Goal: Navigation & Orientation: Find specific page/section

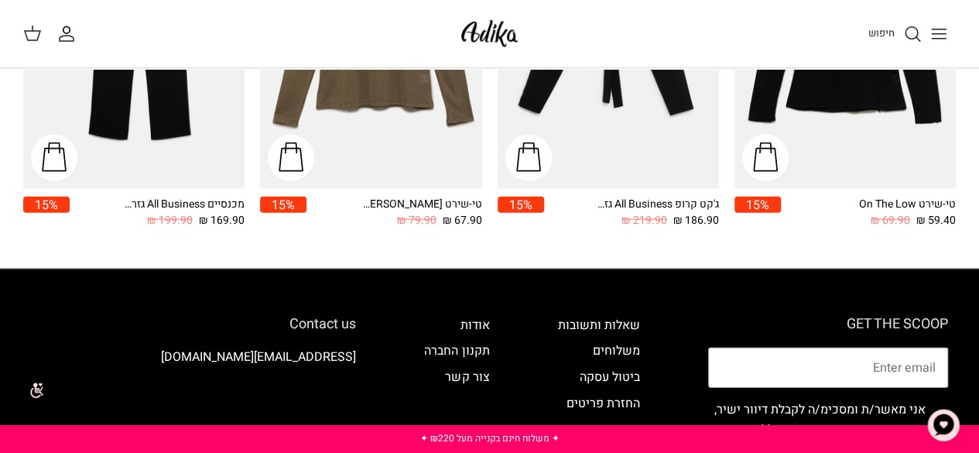
scroll to position [1826, 0]
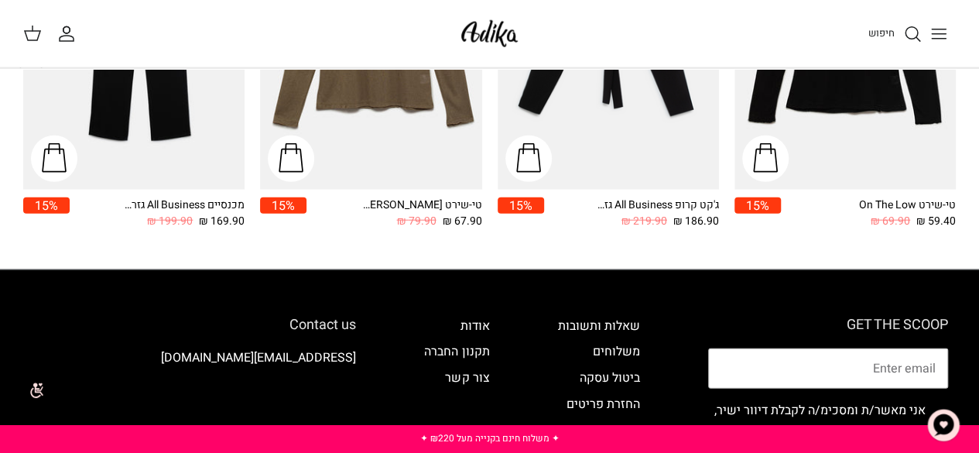
click at [941, 32] on icon "Toggle menu" at bounding box center [939, 34] width 19 height 19
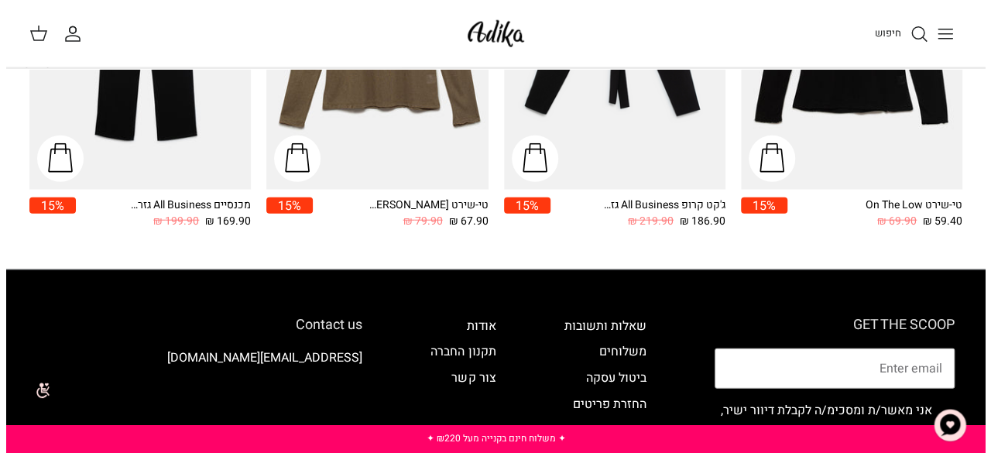
scroll to position [1843, 0]
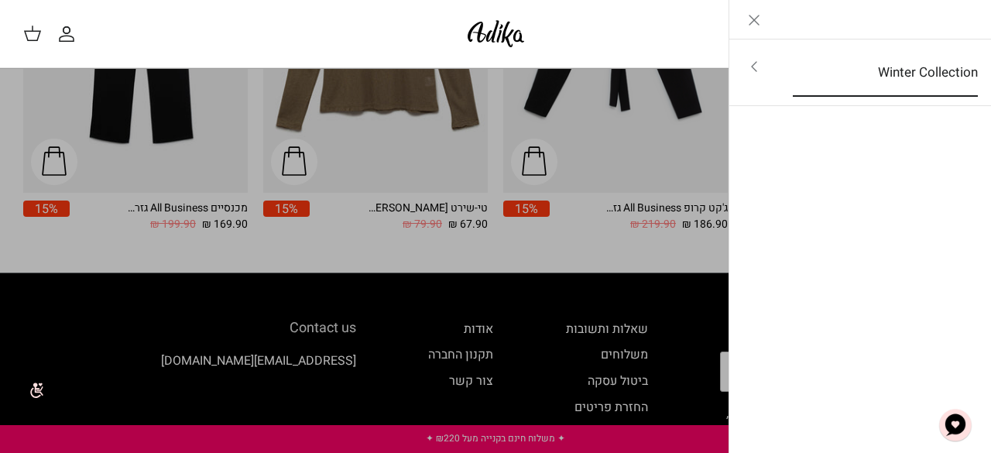
click at [881, 77] on link "Winter Collection" at bounding box center [885, 73] width 213 height 48
click at [935, 70] on link "לכל הפריטים" at bounding box center [860, 68] width 247 height 39
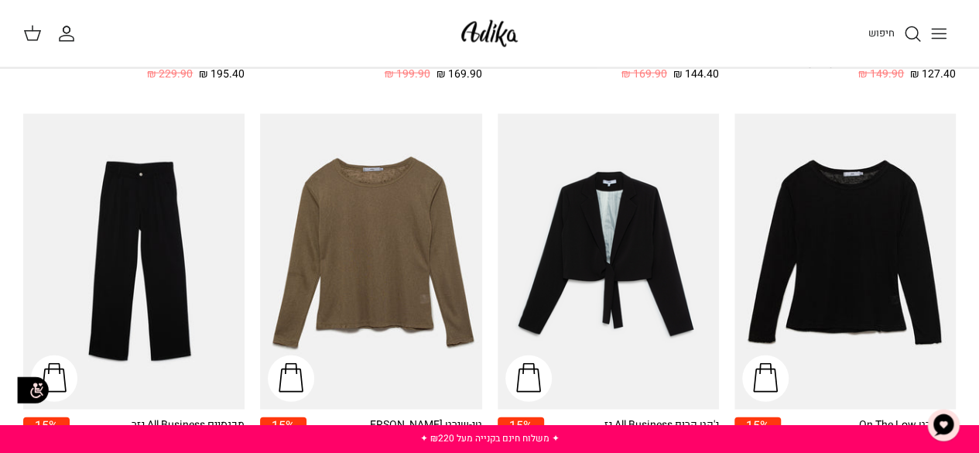
scroll to position [1609, 0]
